Goal: Task Accomplishment & Management: Manage account settings

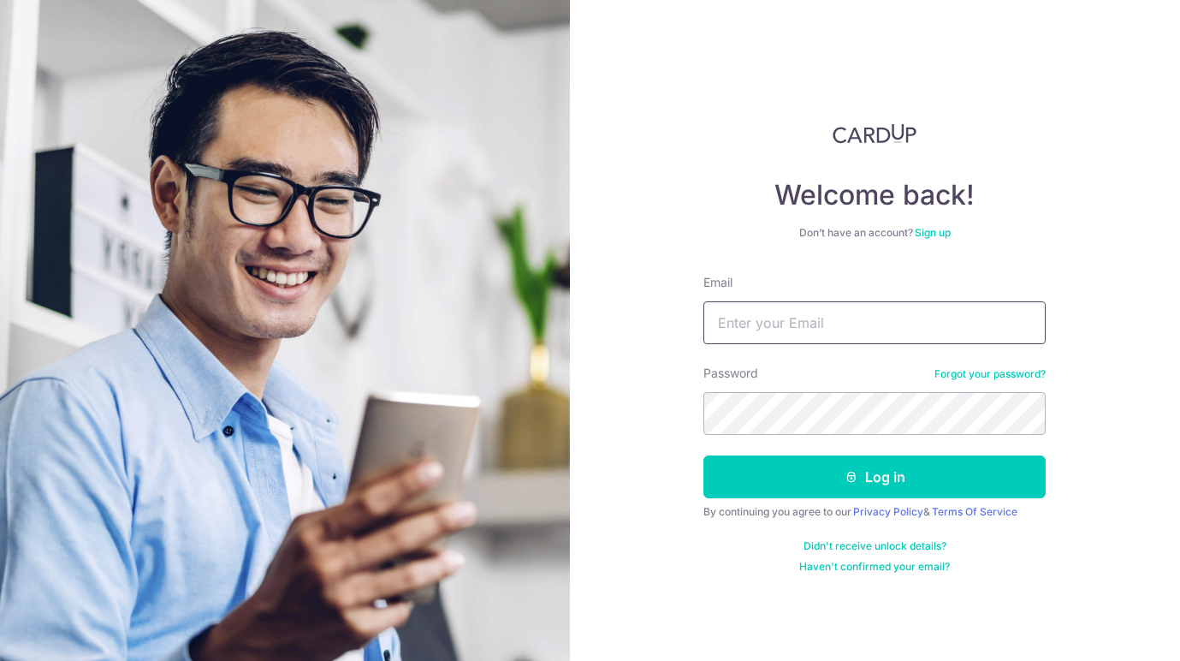
click at [793, 324] on input "Email" at bounding box center [875, 322] width 342 height 43
type input "[EMAIL_ADDRESS][DOMAIN_NAME]"
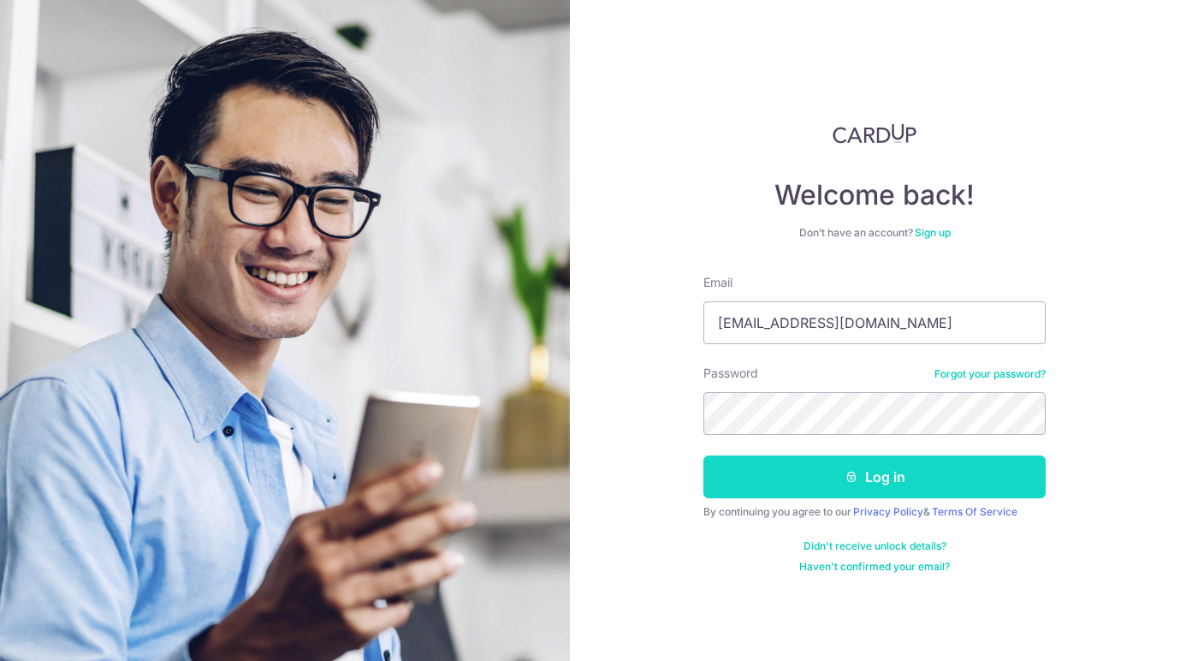
click at [805, 480] on button "Log in" at bounding box center [875, 476] width 342 height 43
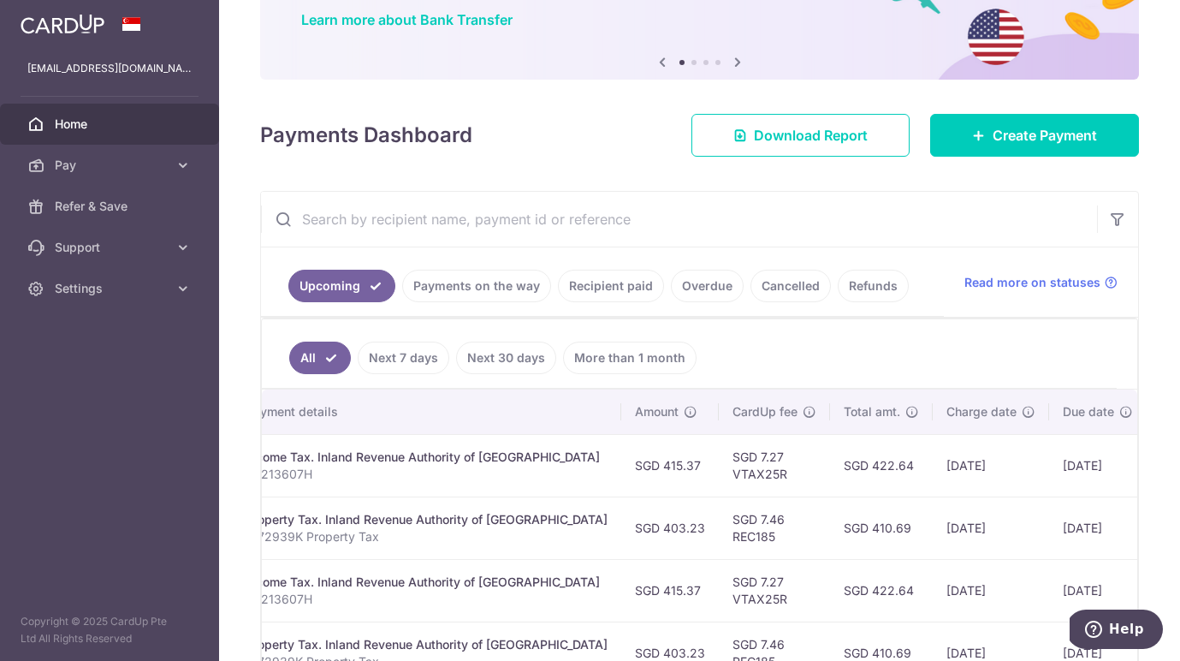
scroll to position [0, 381]
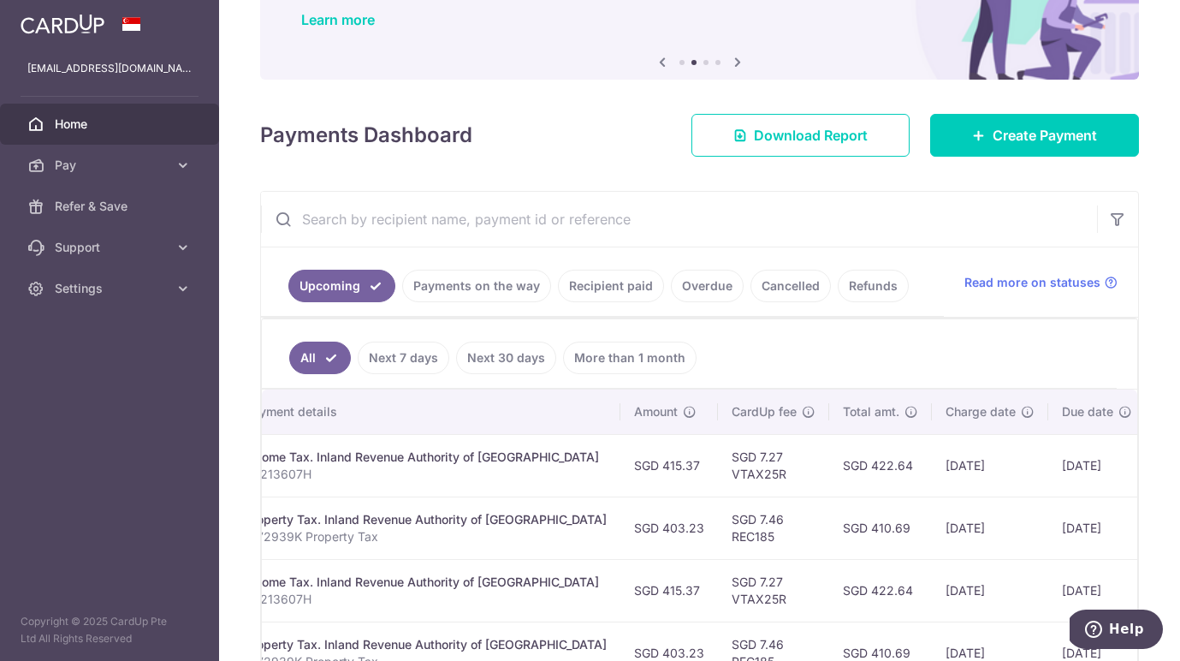
click at [633, 278] on link "Recipient paid" at bounding box center [611, 286] width 106 height 33
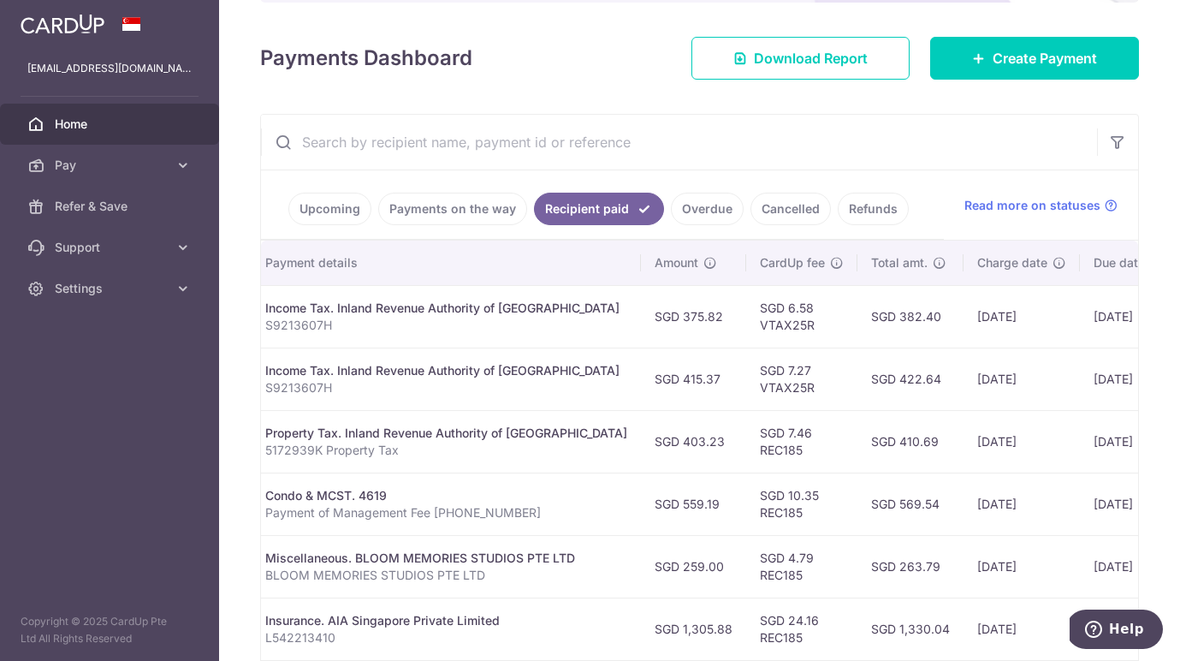
scroll to position [0, 423]
